Goal: Learn about a topic: Learn about a topic

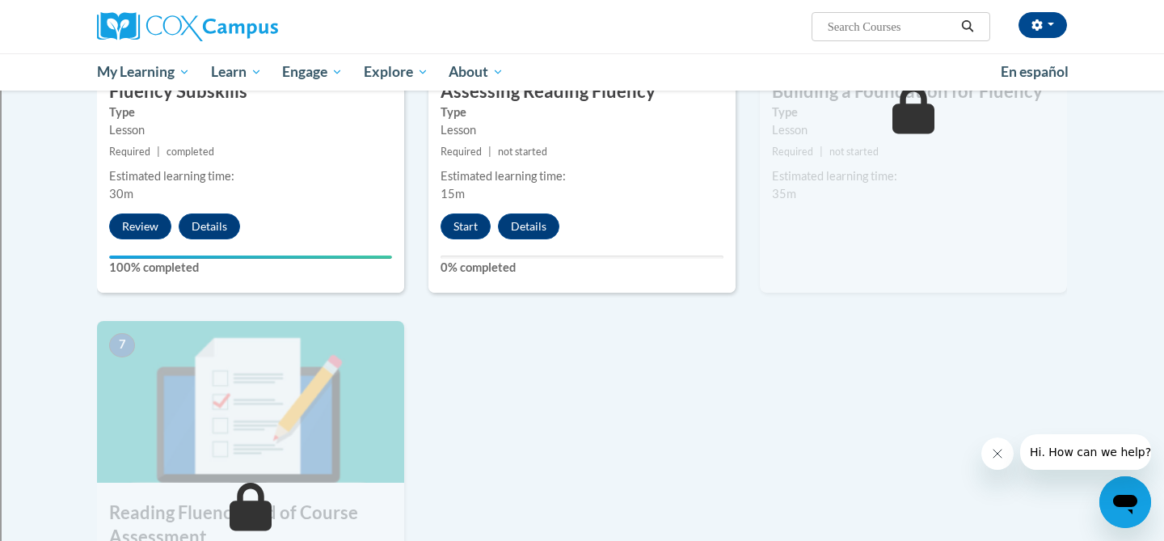
scroll to position [941, 0]
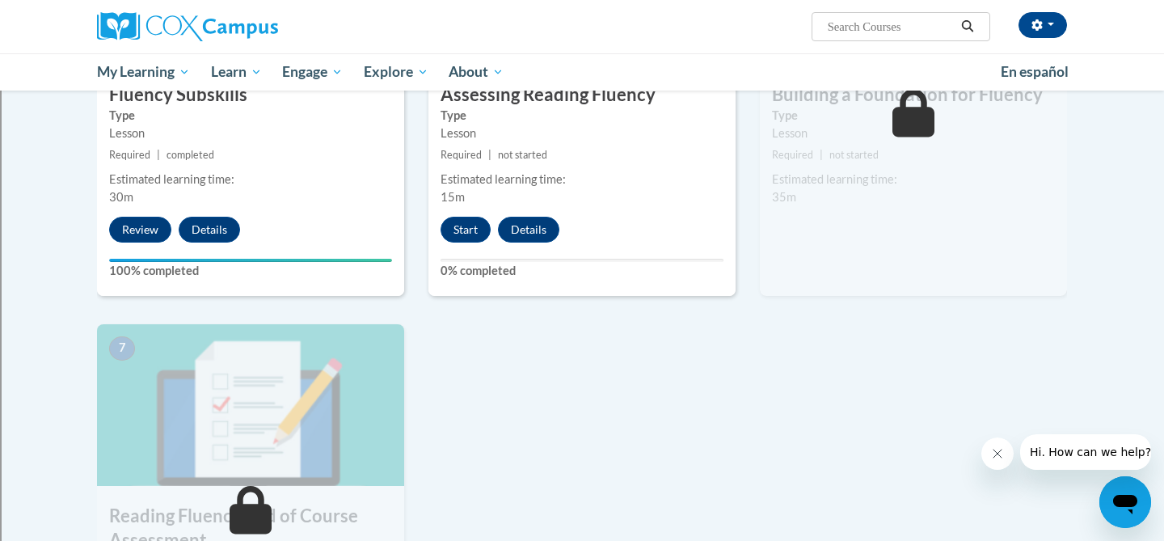
click at [642, 309] on div "5 Assessing Reading Fluency Type Lesson Required | not started Estimated learni…" at bounding box center [581, 113] width 331 height 421
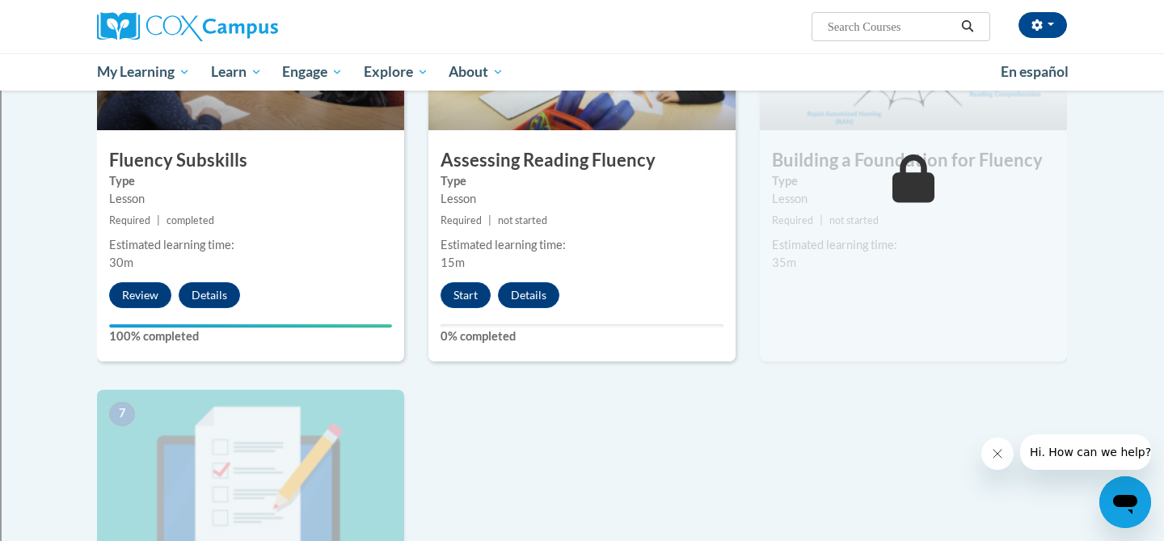
scroll to position [874, 0]
click at [477, 301] on button "Start" at bounding box center [465, 296] width 50 height 26
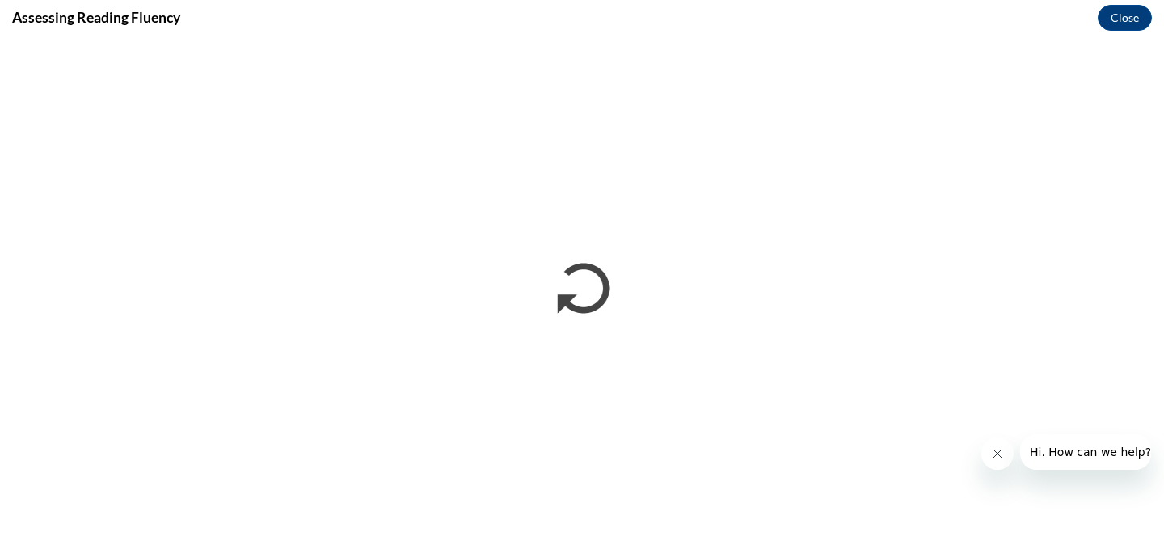
scroll to position [0, 0]
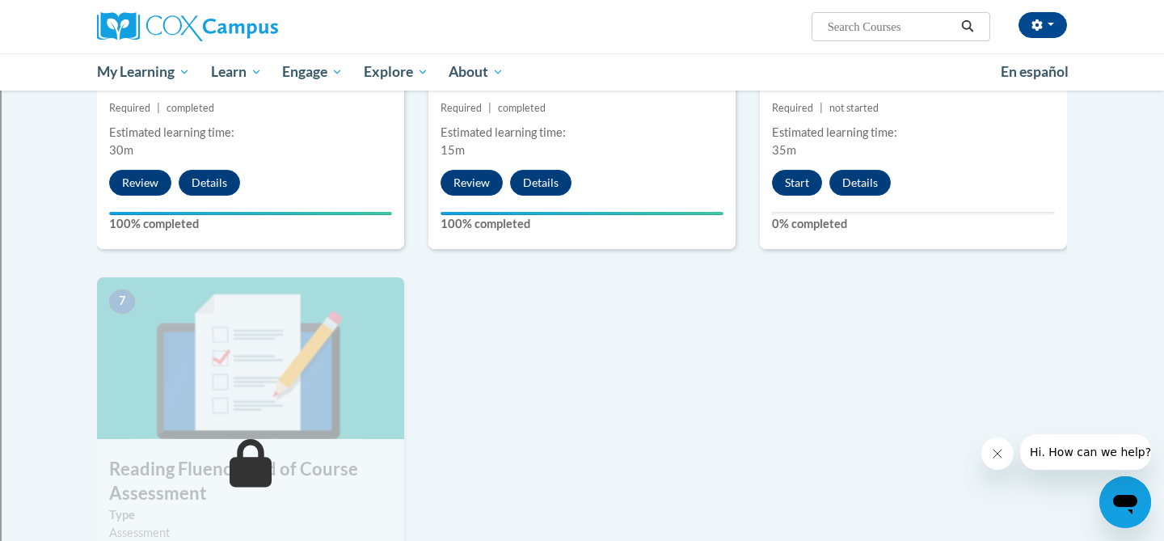
scroll to position [983, 0]
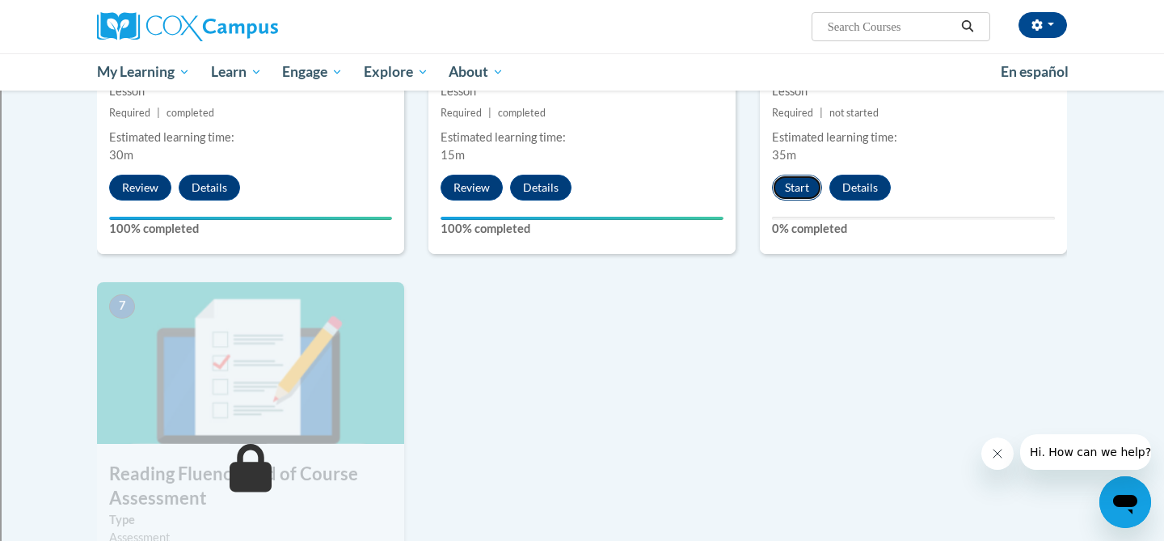
click at [796, 182] on button "Start" at bounding box center [797, 188] width 50 height 26
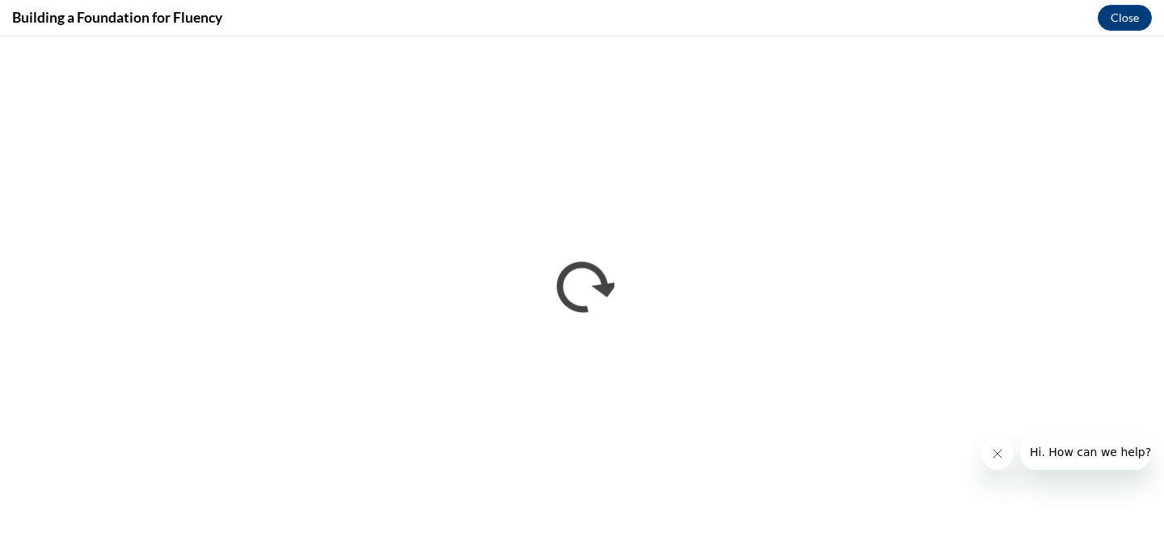
scroll to position [0, 0]
click at [997, 448] on icon "Close message from company" at bounding box center [997, 453] width 13 height 13
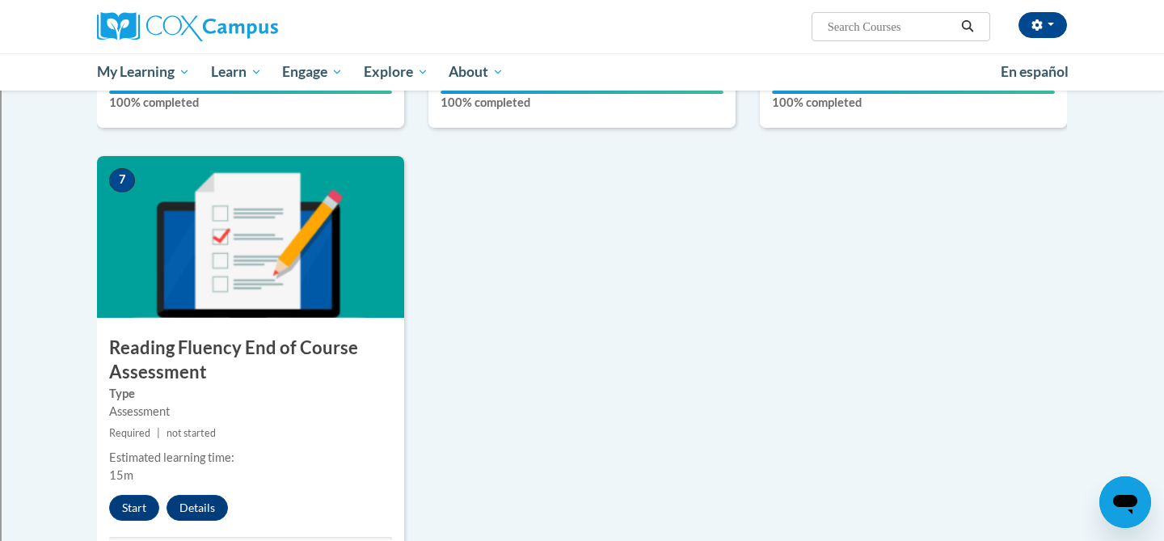
scroll to position [1118, 0]
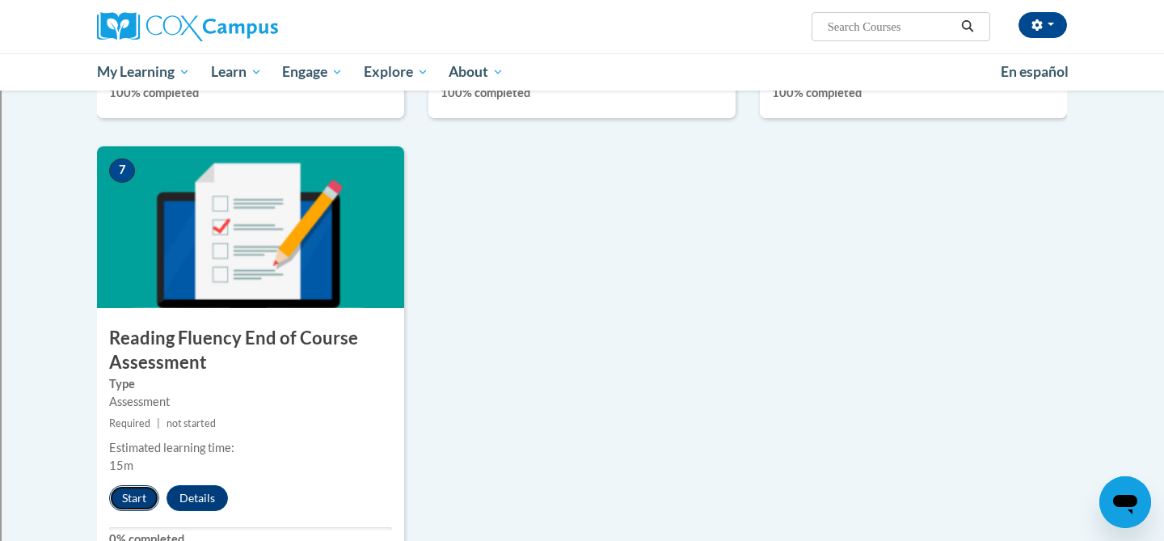
click at [130, 495] on button "Start" at bounding box center [134, 498] width 50 height 26
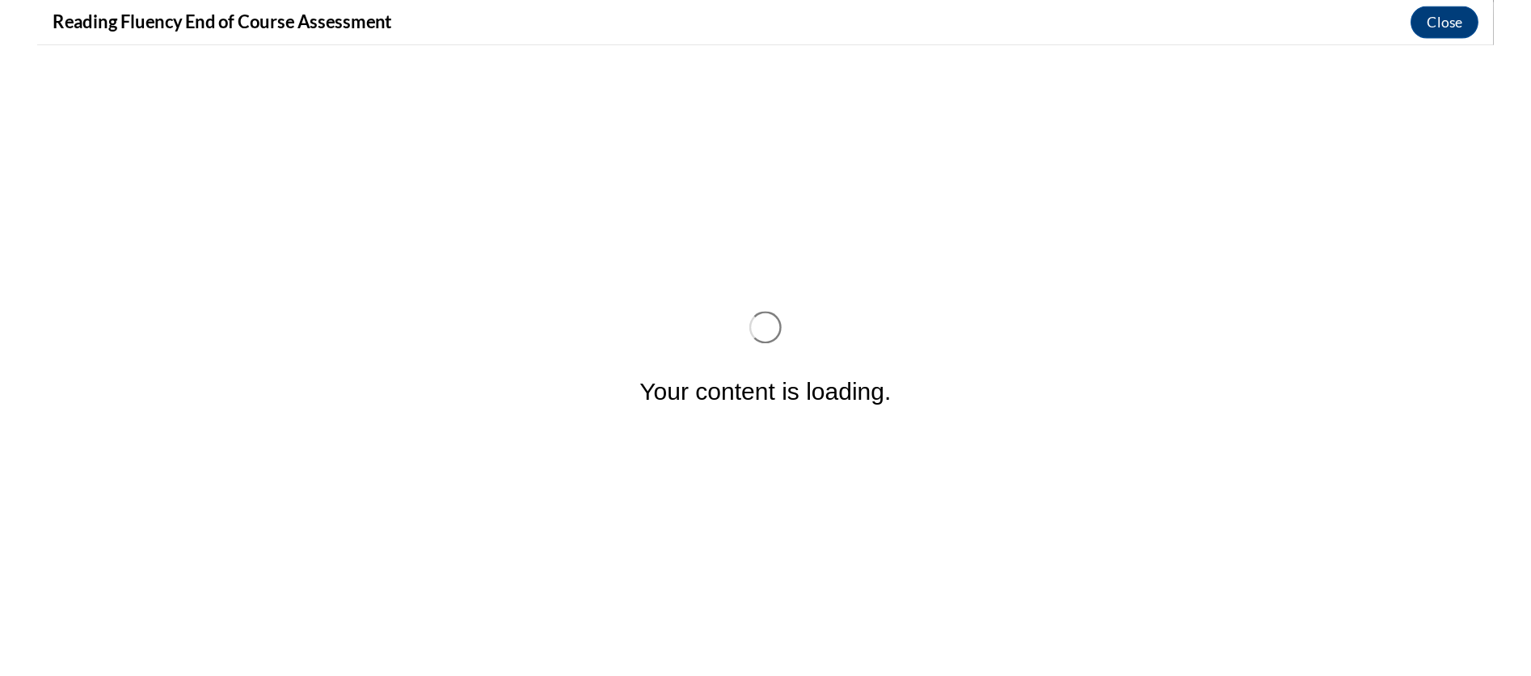
scroll to position [0, 0]
